Goal: Navigation & Orientation: Go to known website

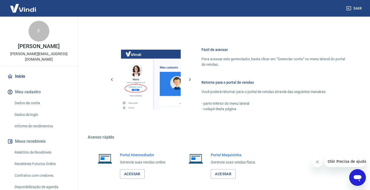
scroll to position [225, 0]
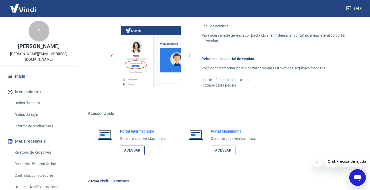
click at [127, 151] on link "Acessar" at bounding box center [132, 150] width 25 height 10
